Goal: Task Accomplishment & Management: Use online tool/utility

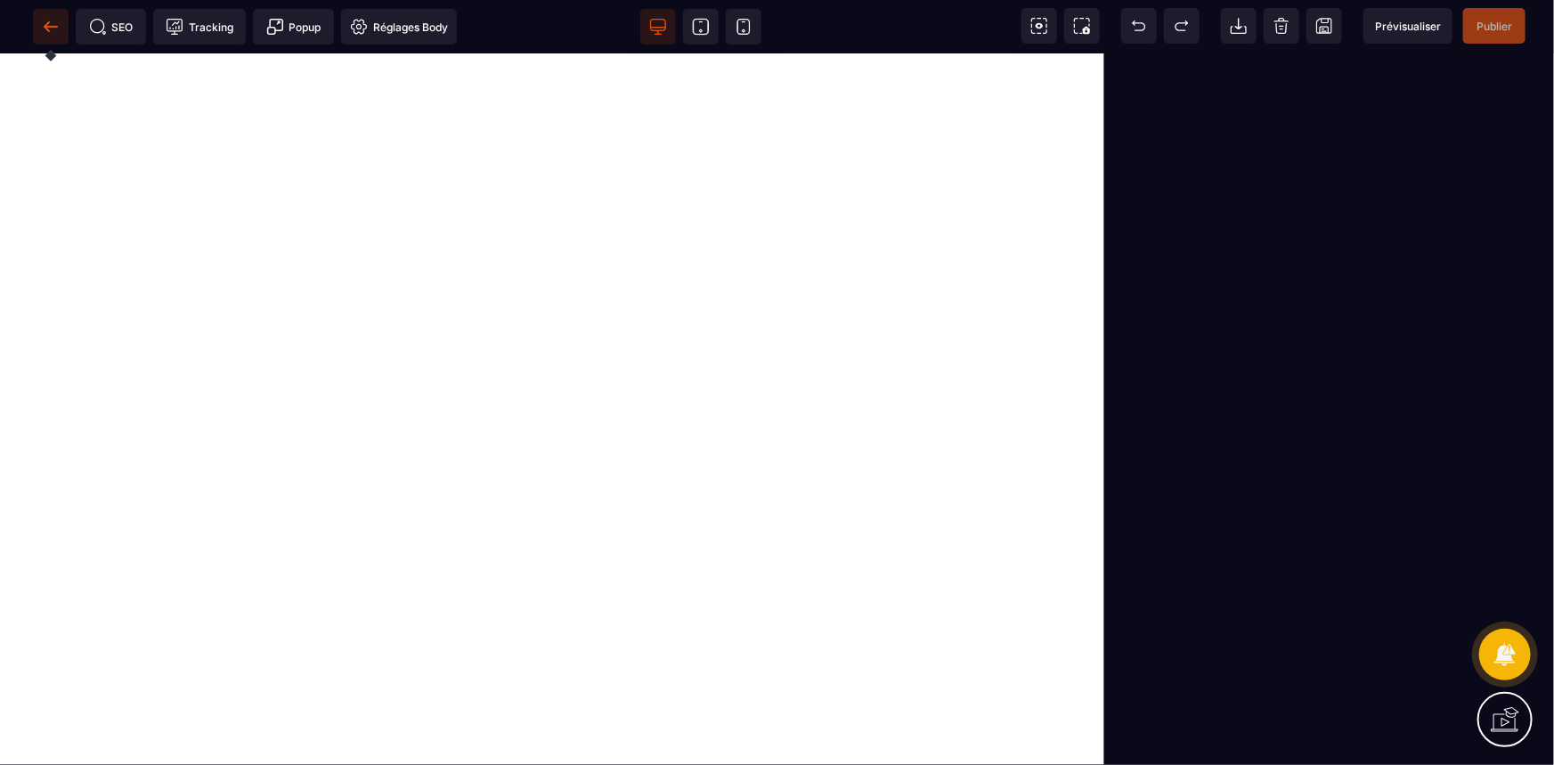
click at [52, 26] on icon at bounding box center [50, 26] width 13 height 1
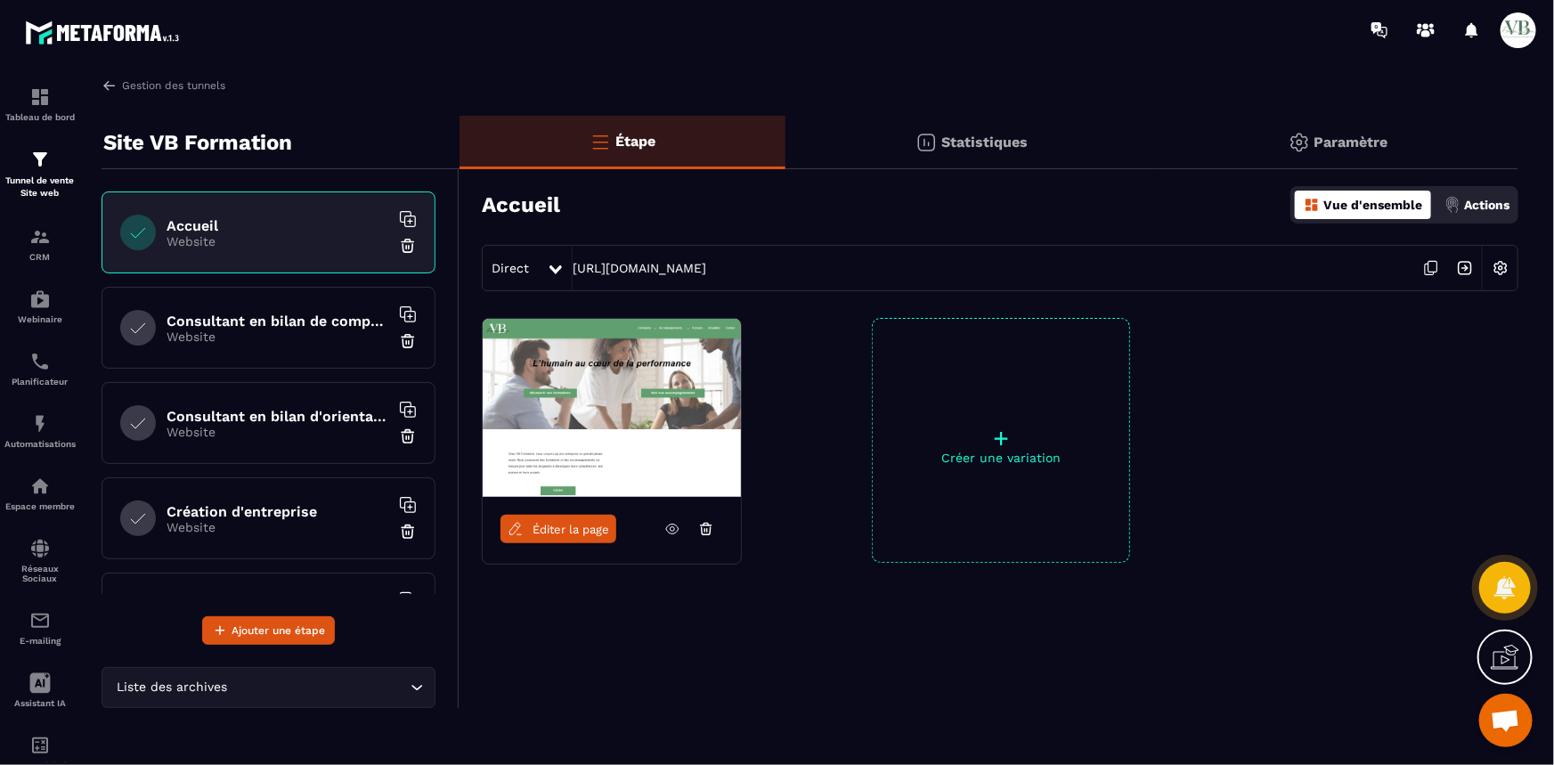
click at [290, 346] on div "Consultant en bilan de compétences Website" at bounding box center [269, 328] width 334 height 82
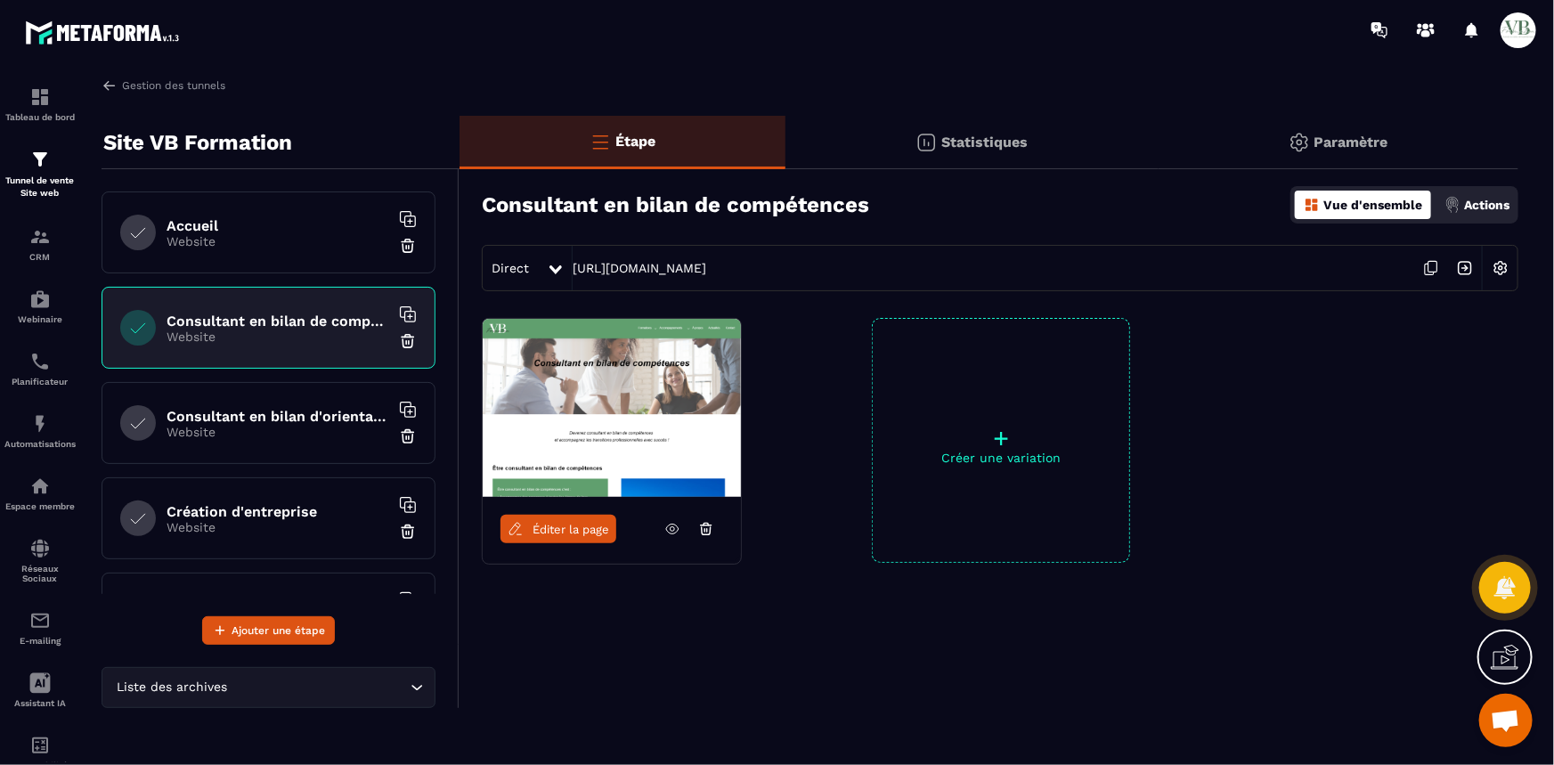
drag, startPoint x: 1029, startPoint y: 267, endPoint x: 567, endPoint y: 268, distance: 462.2
click at [567, 268] on div "Direct [URL][DOMAIN_NAME]" at bounding box center [1000, 268] width 1037 height 46
copy div "[URL][DOMAIN_NAME]"
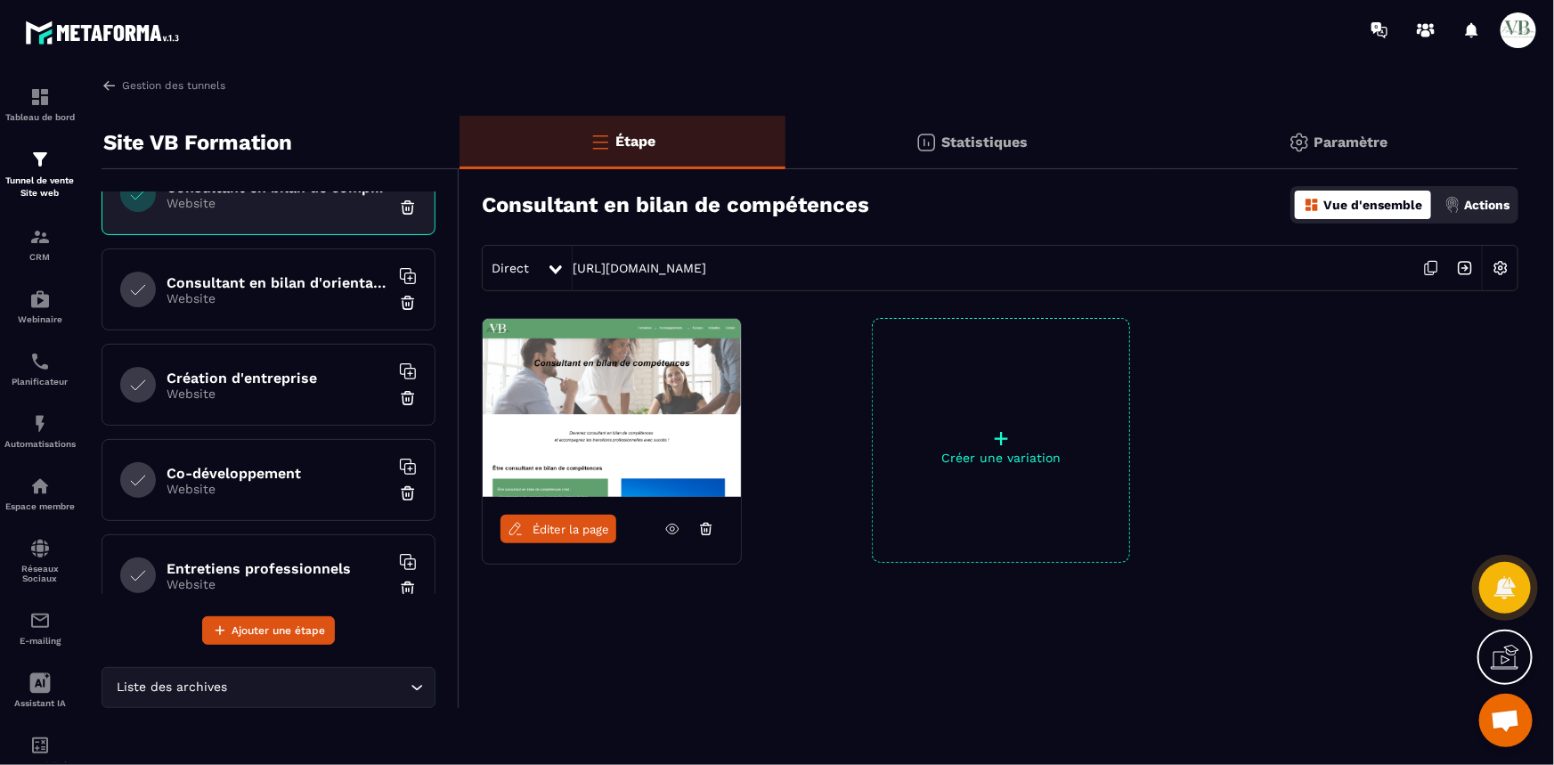
scroll to position [161, 0]
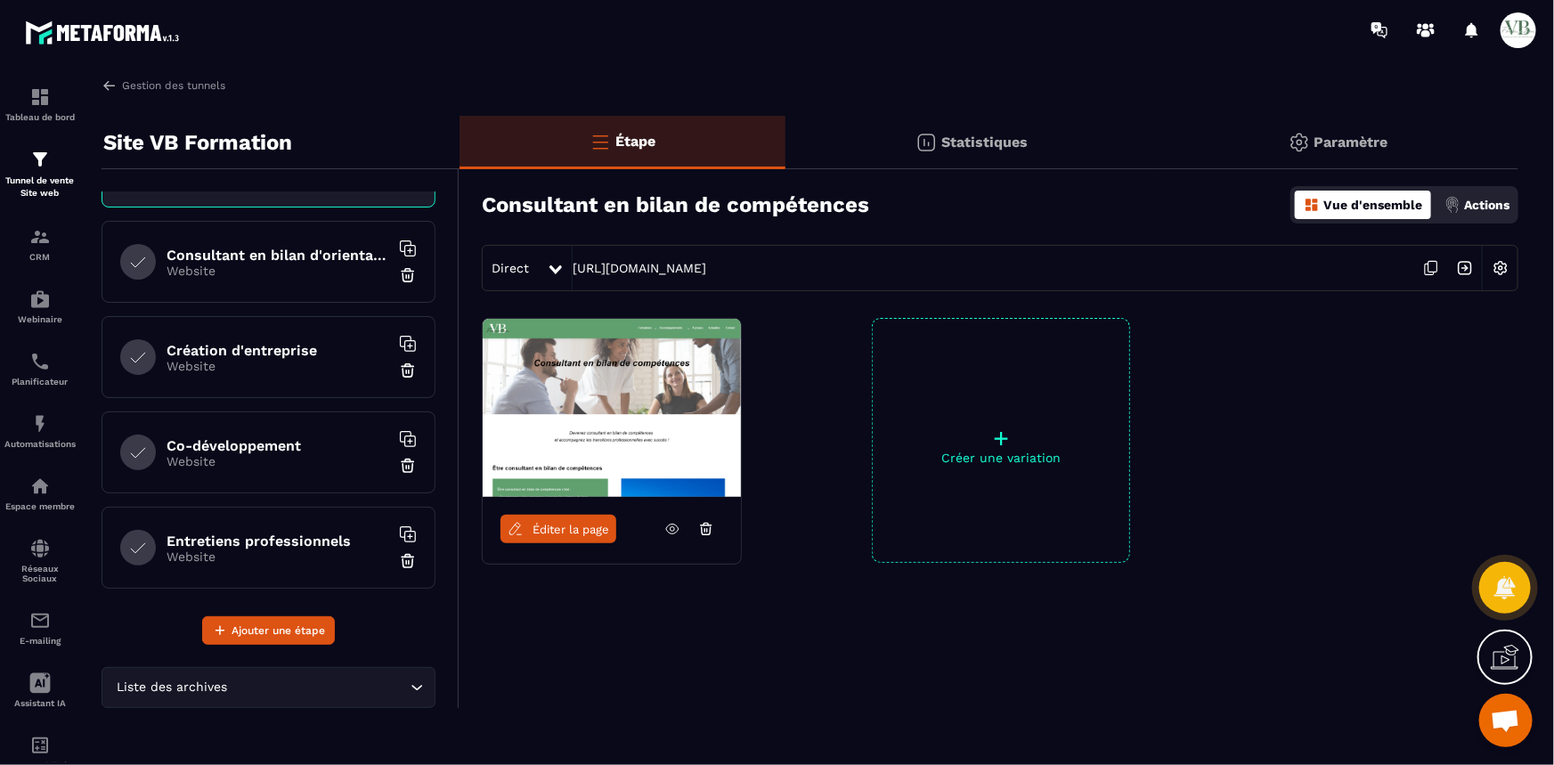
click at [276, 465] on p "Website" at bounding box center [278, 461] width 223 height 14
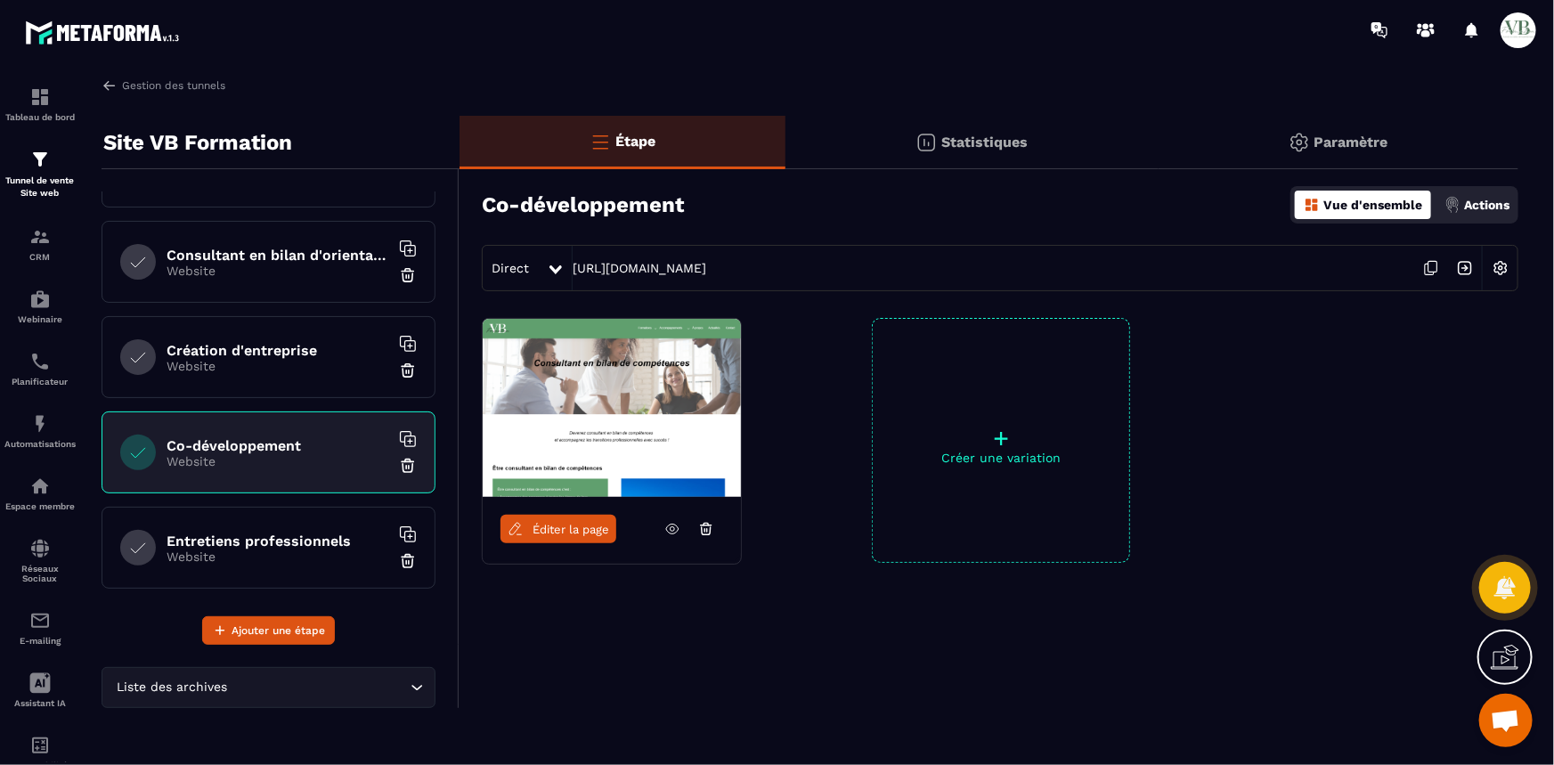
click at [539, 525] on span "Éditer la page" at bounding box center [571, 529] width 77 height 13
